Goal: Complete application form

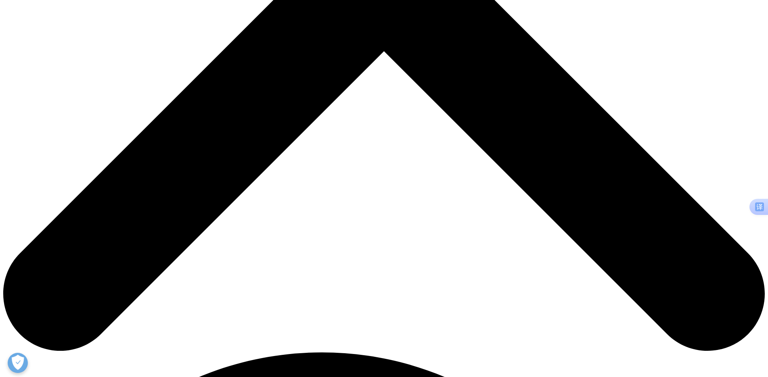
scroll to position [323, 0]
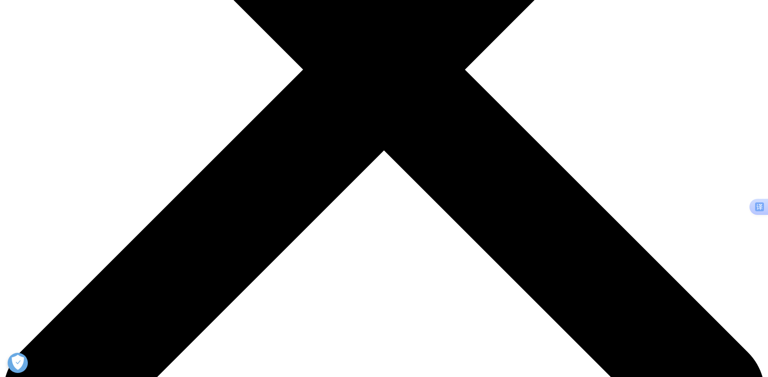
type input "Shuang"
type input "[PERSON_NAME]"
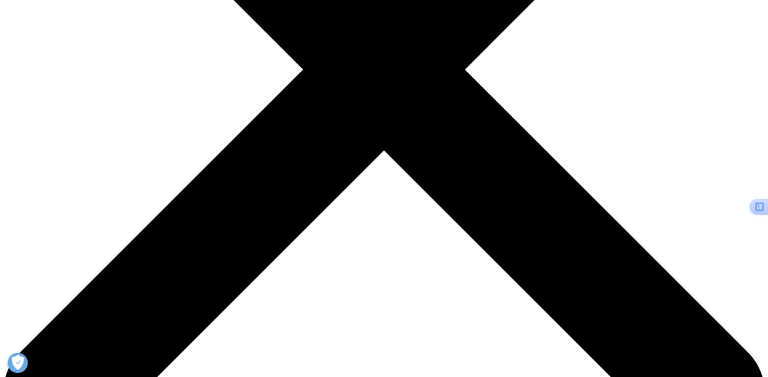
scroll to position [0, 13]
type input "[EMAIL_ADDRESS][DOMAIN_NAME]"
type input "Investigator"
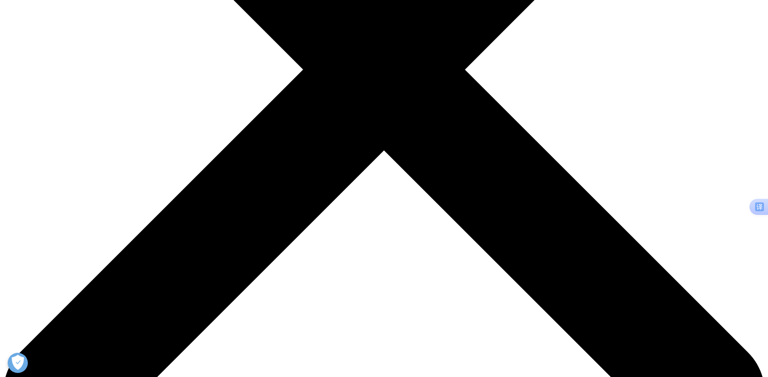
type input "Shouyao Holdings"
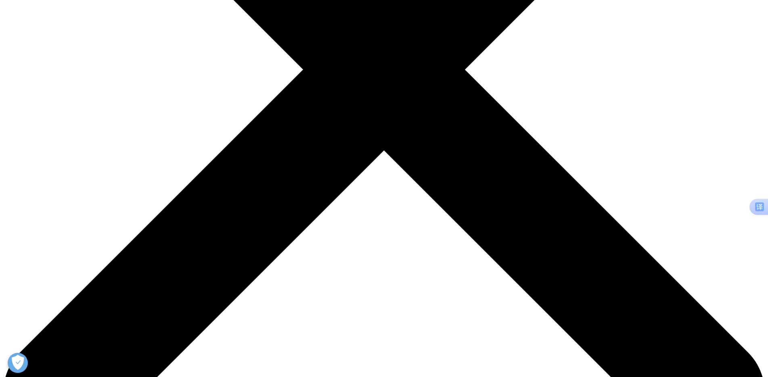
select select "[GEOGRAPHIC_DATA]"
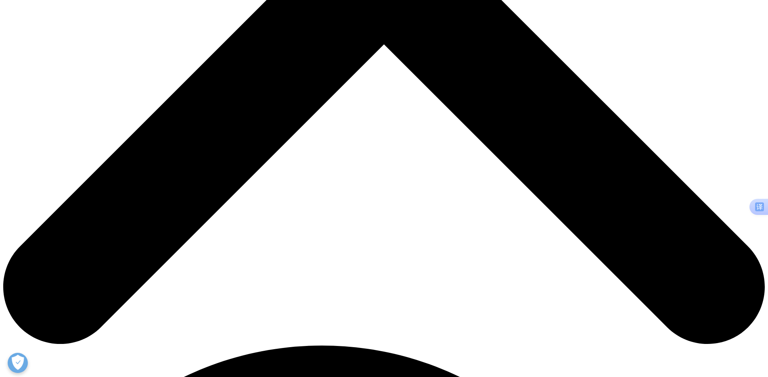
scroll to position [444, 0]
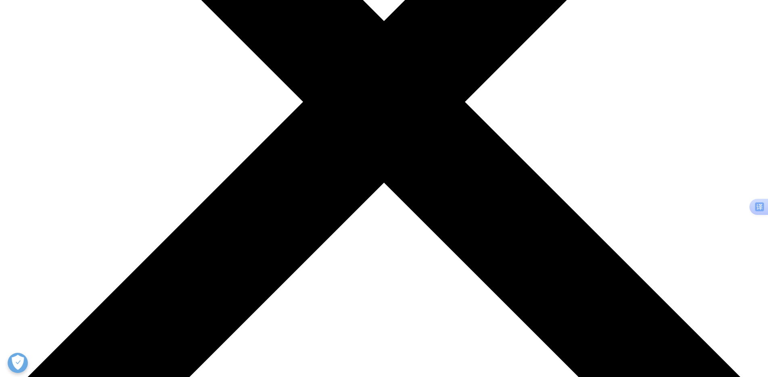
scroll to position [284, 0]
